Goal: Find specific page/section: Find specific page/section

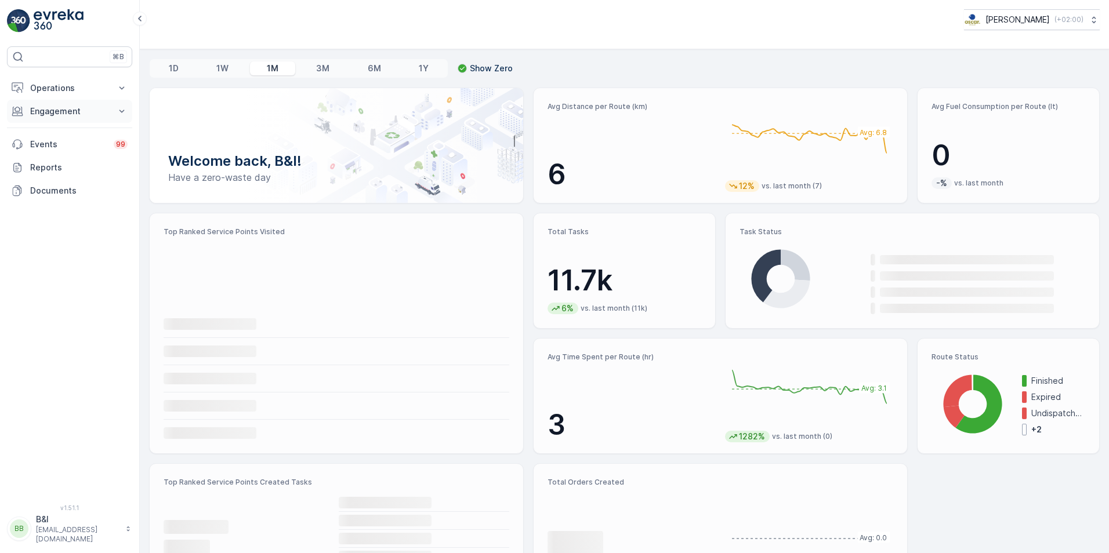
click at [76, 106] on p "Engagement" at bounding box center [69, 112] width 79 height 12
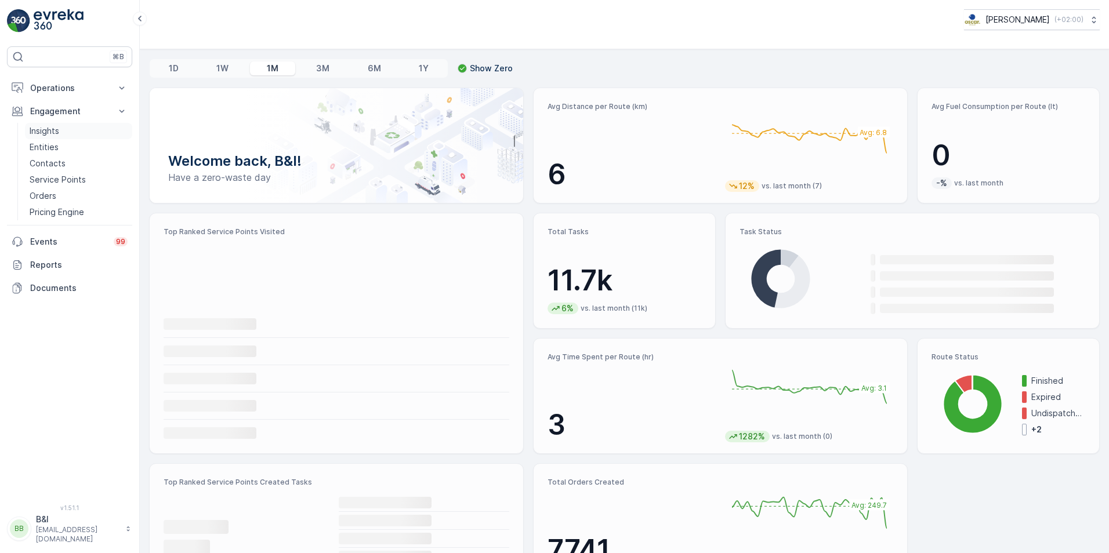
click at [61, 130] on link "Insights" at bounding box center [78, 131] width 107 height 16
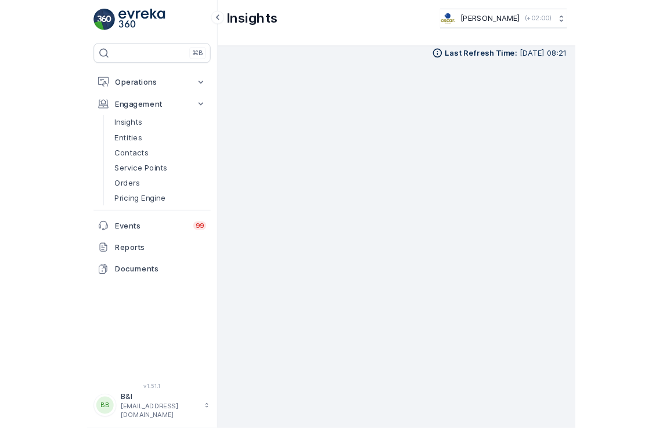
scroll to position [7, 0]
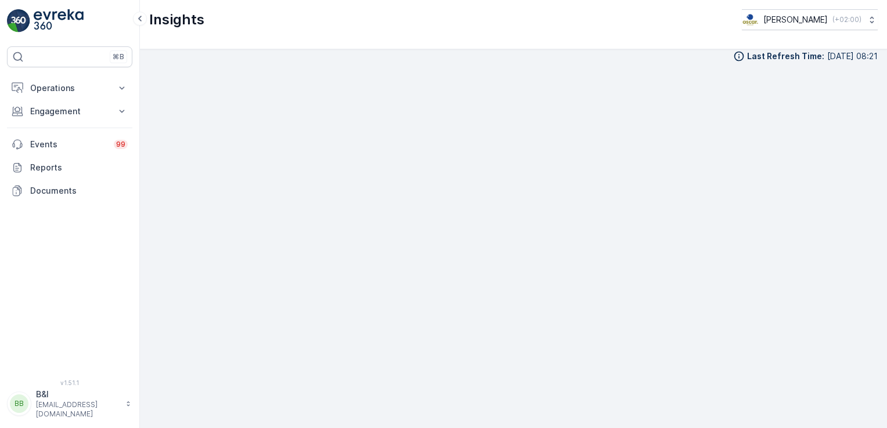
scroll to position [12, 0]
